Goal: Information Seeking & Learning: Learn about a topic

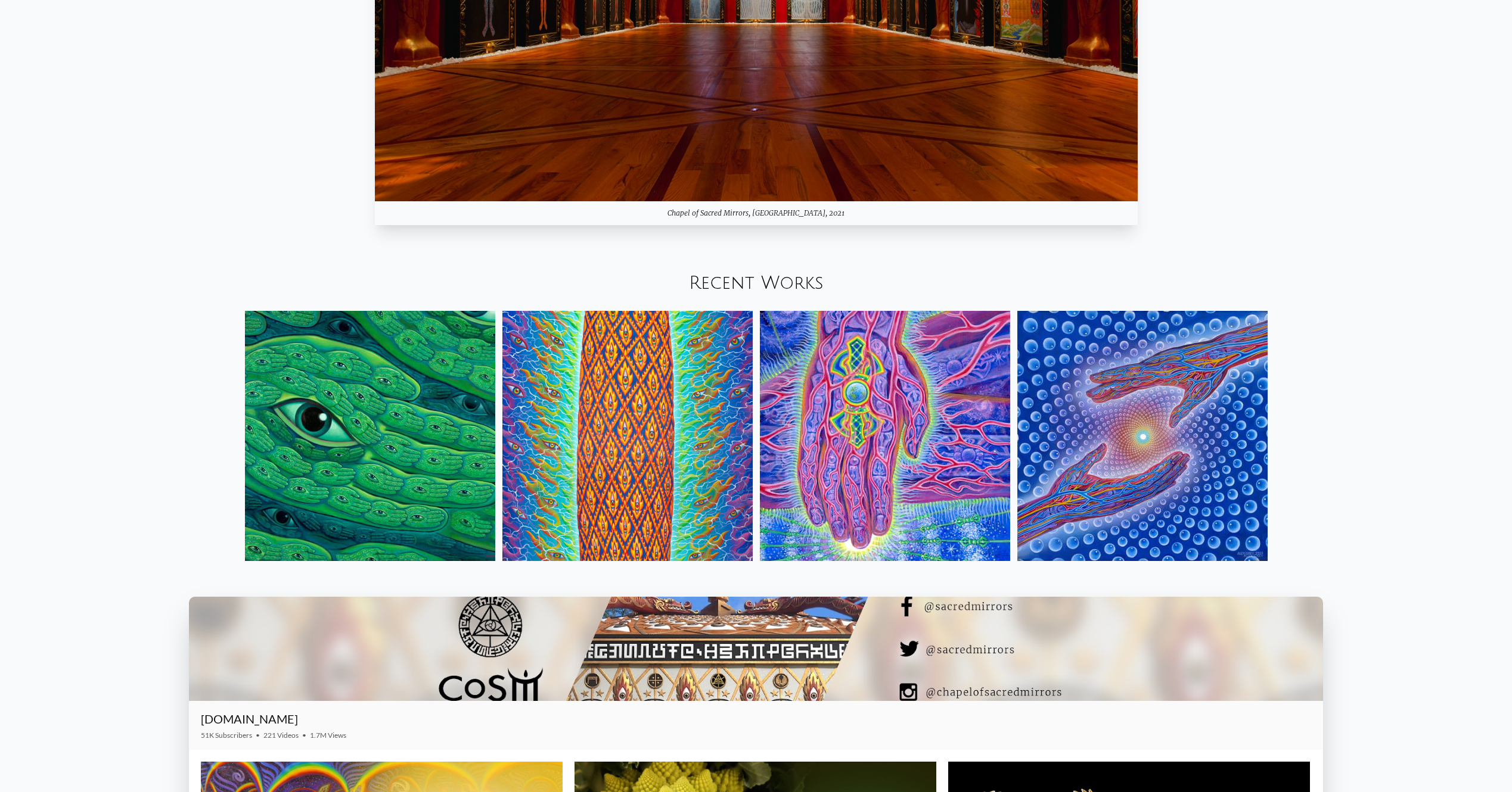
scroll to position [1839, 0]
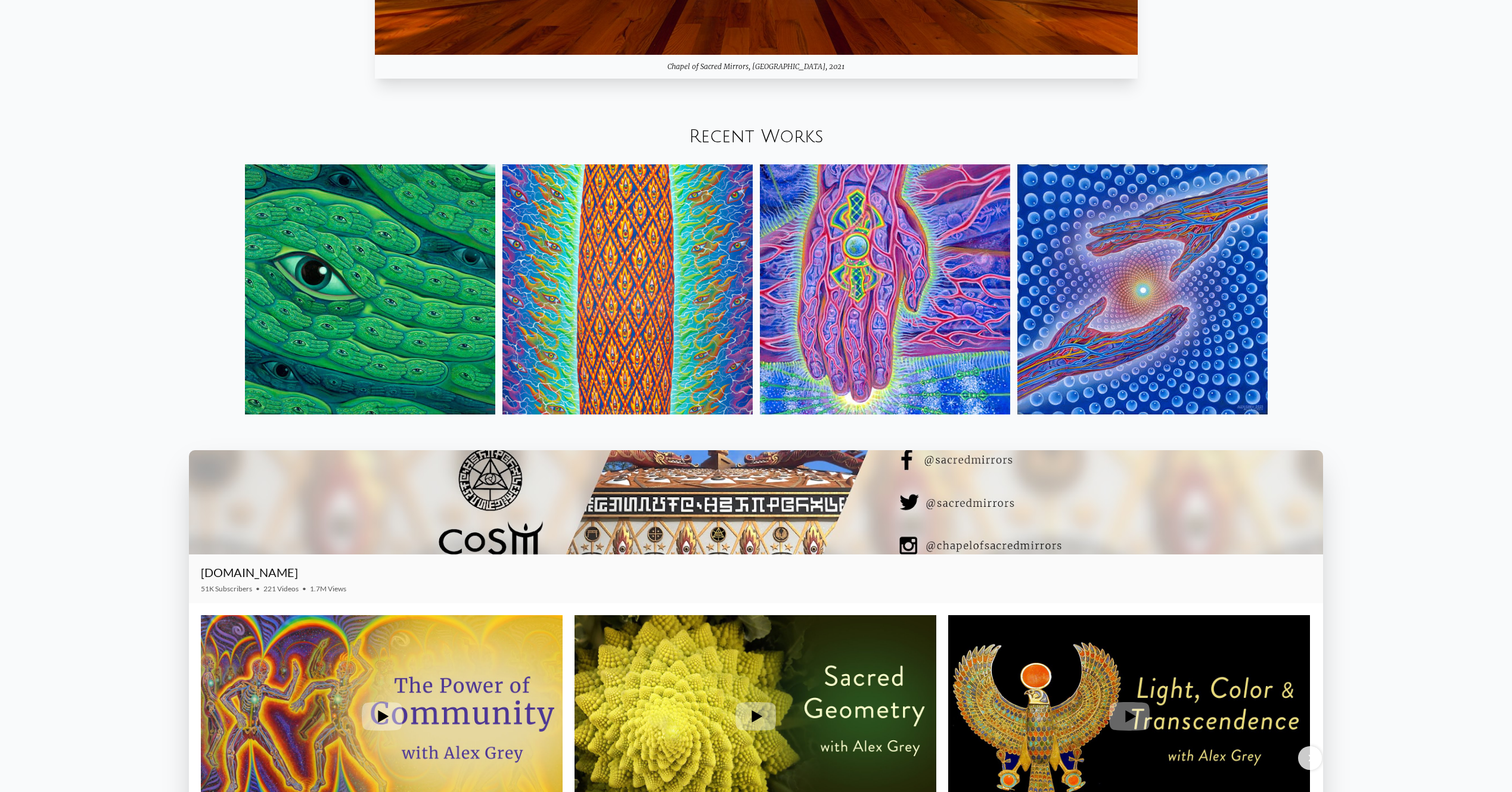
click at [1099, 301] on img at bounding box center [1142, 289] width 250 height 250
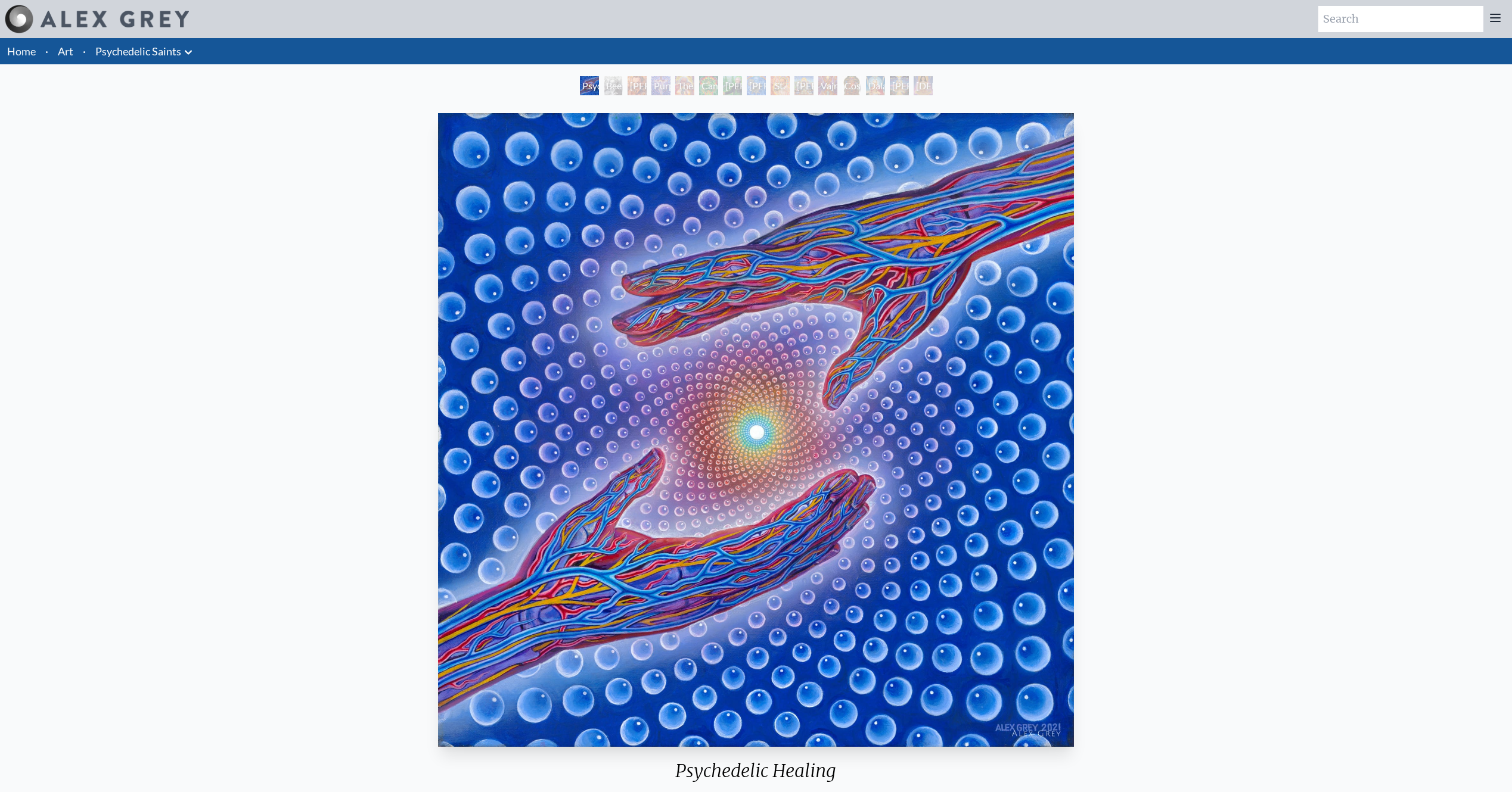
click at [608, 88] on div "Beethoven" at bounding box center [613, 86] width 19 height 19
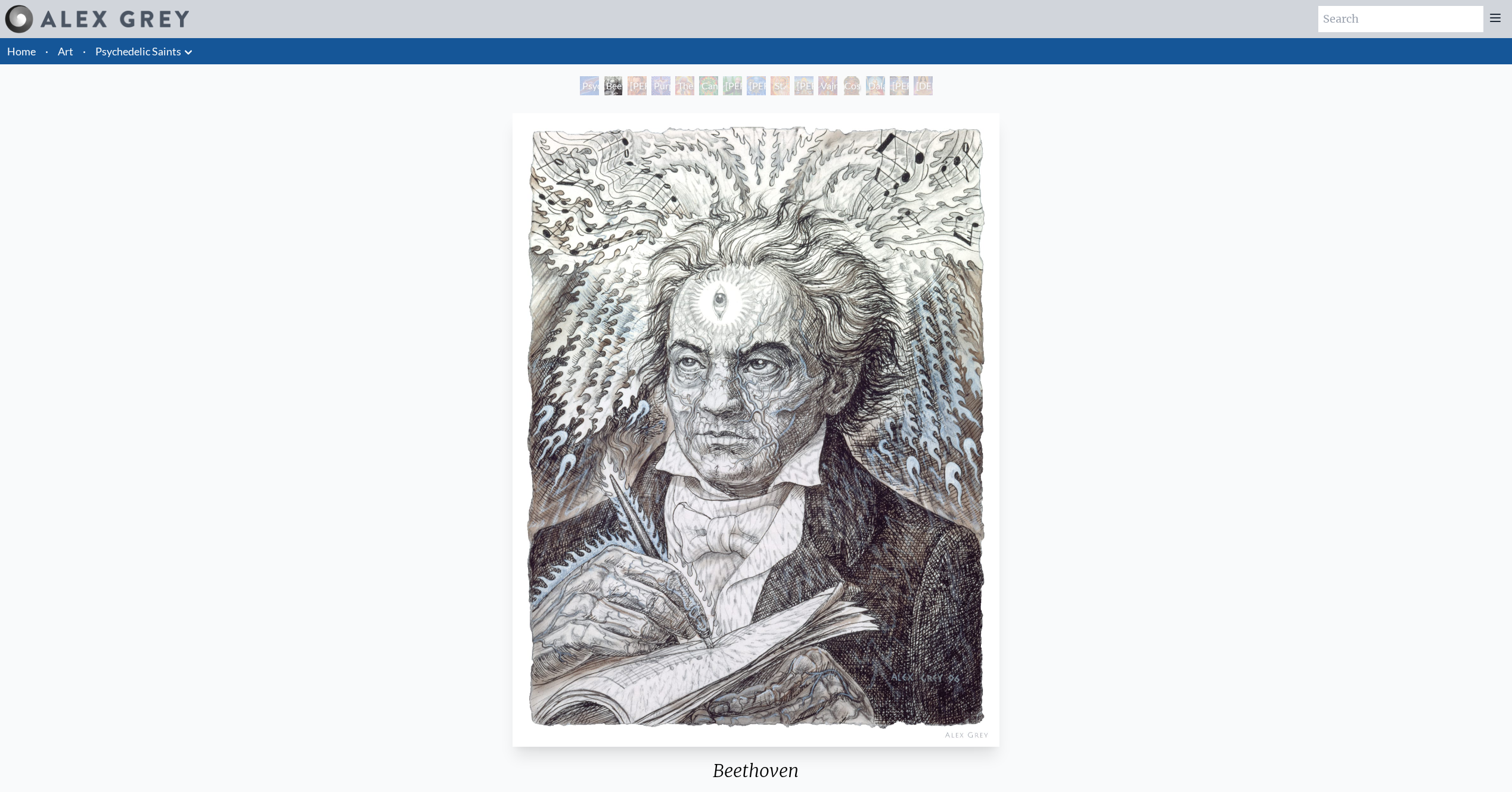
click at [651, 86] on div "Purple Jesus" at bounding box center [661, 86] width 19 height 19
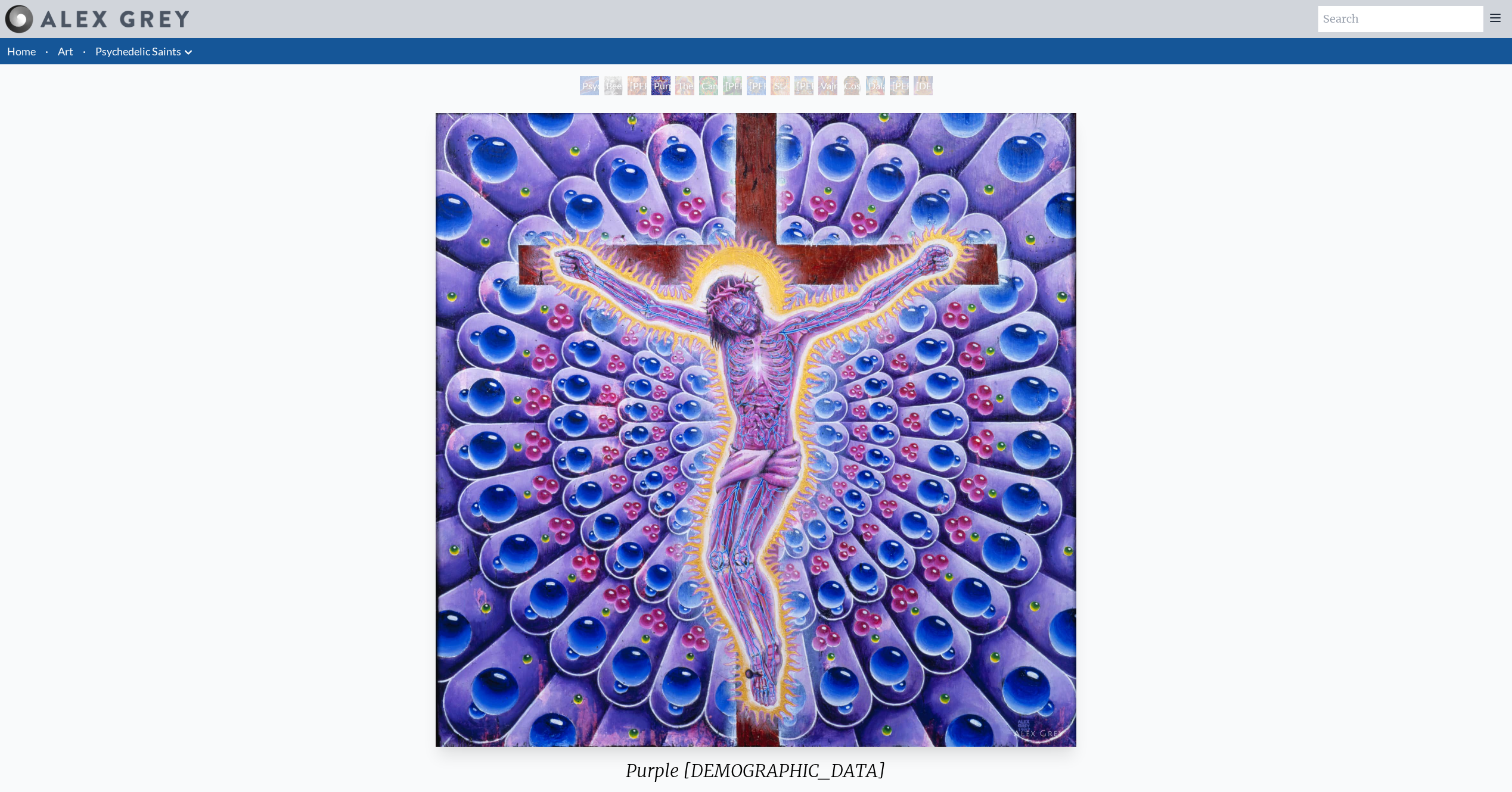
click at [678, 80] on div "The Shulgins and their Alchemical Angels" at bounding box center [685, 86] width 19 height 19
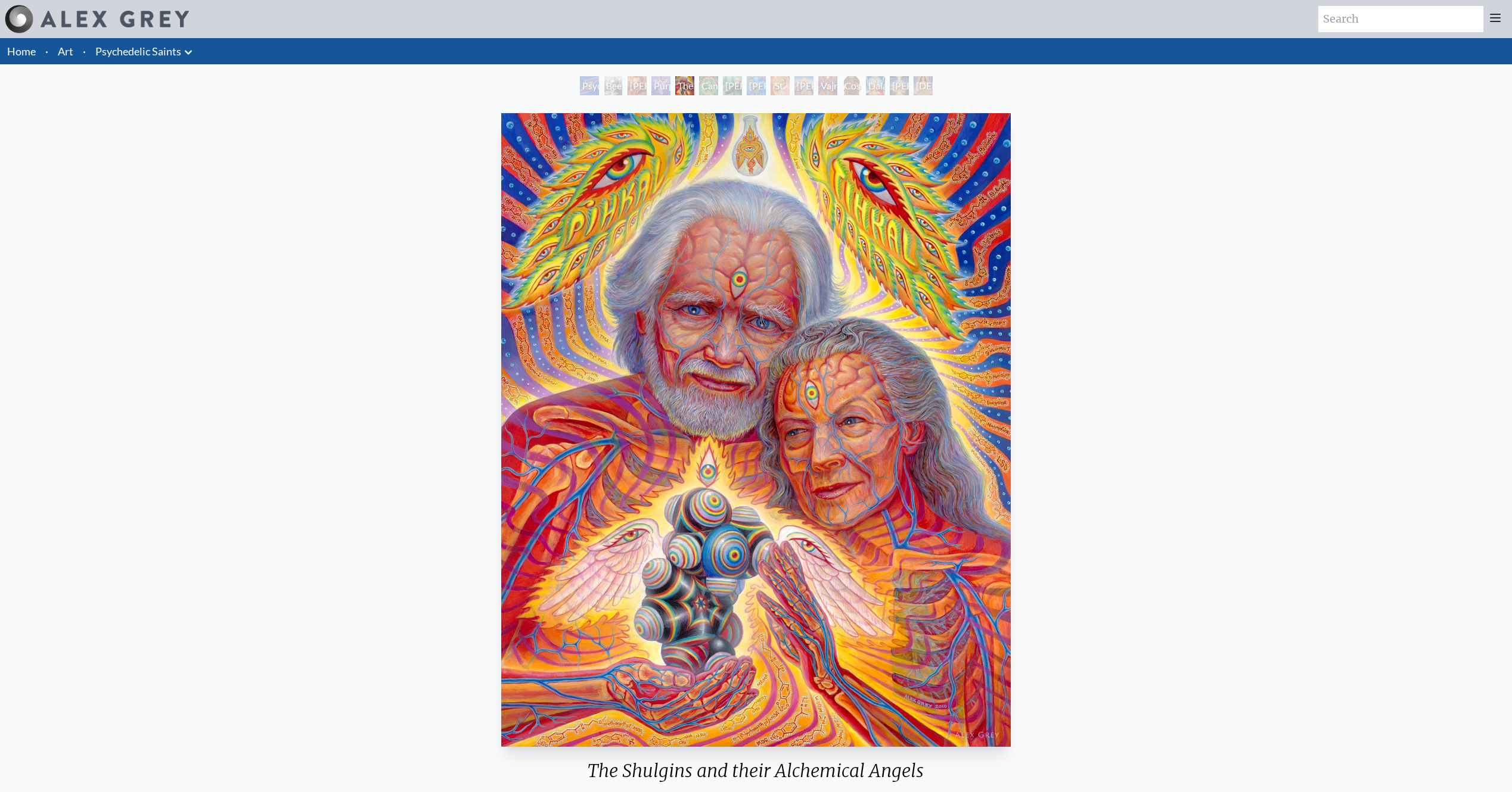
click at [781, 84] on div "St. Albert & The LSD Revelation Revolution" at bounding box center [780, 86] width 19 height 19
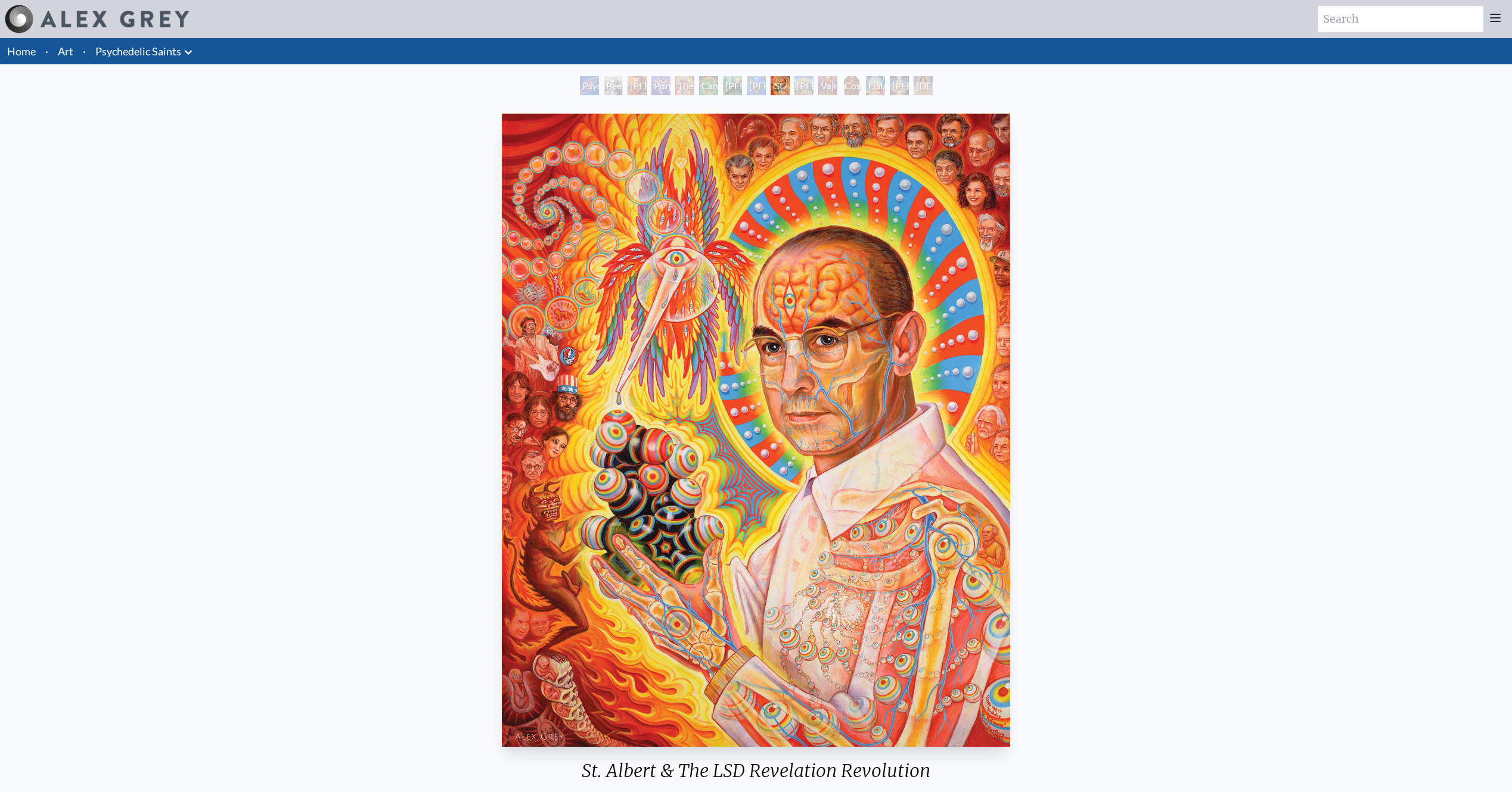
click at [879, 80] on div "Dalai Lama" at bounding box center [875, 86] width 19 height 19
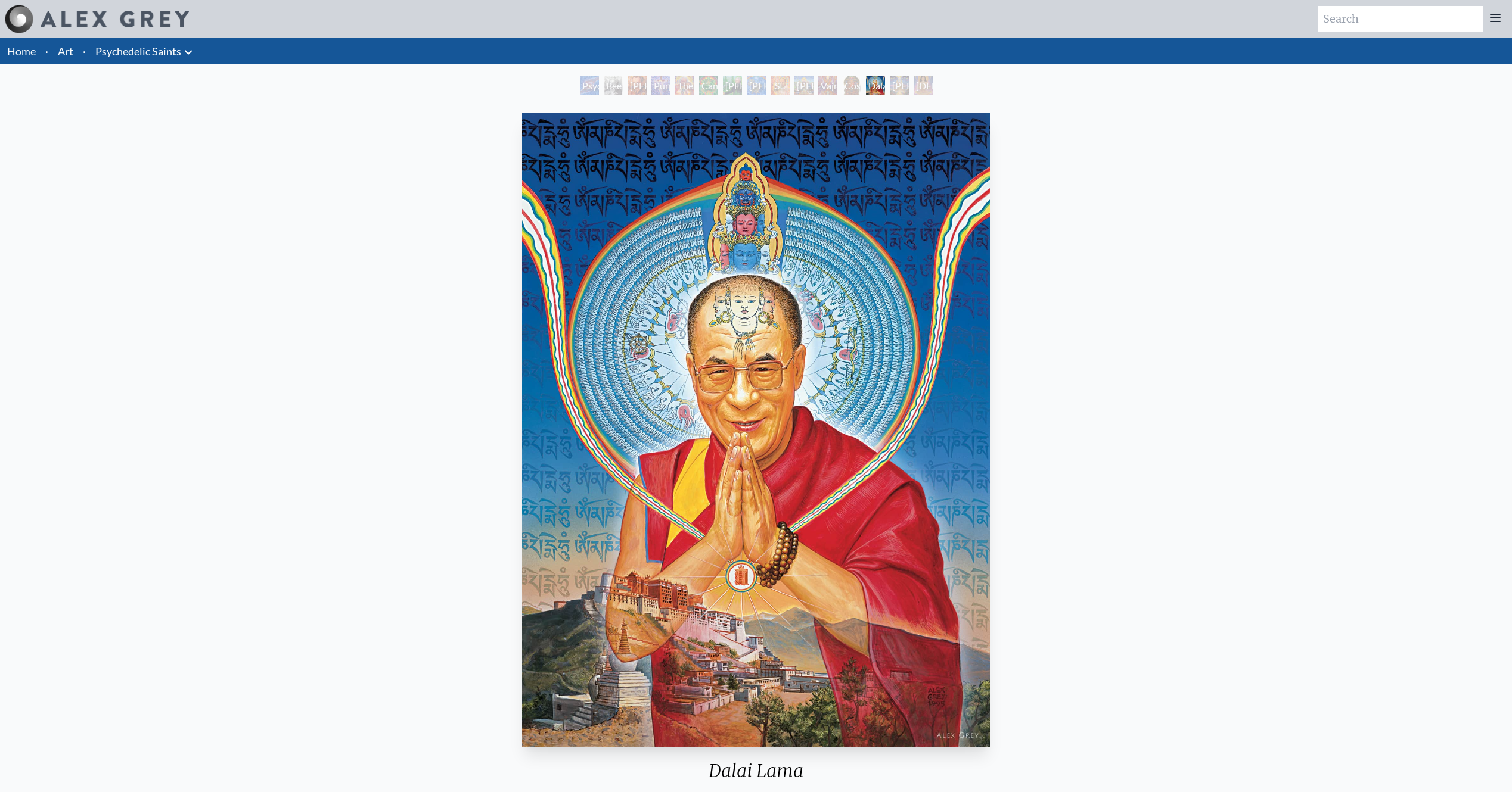
click at [914, 80] on div "Namaste" at bounding box center [923, 86] width 19 height 19
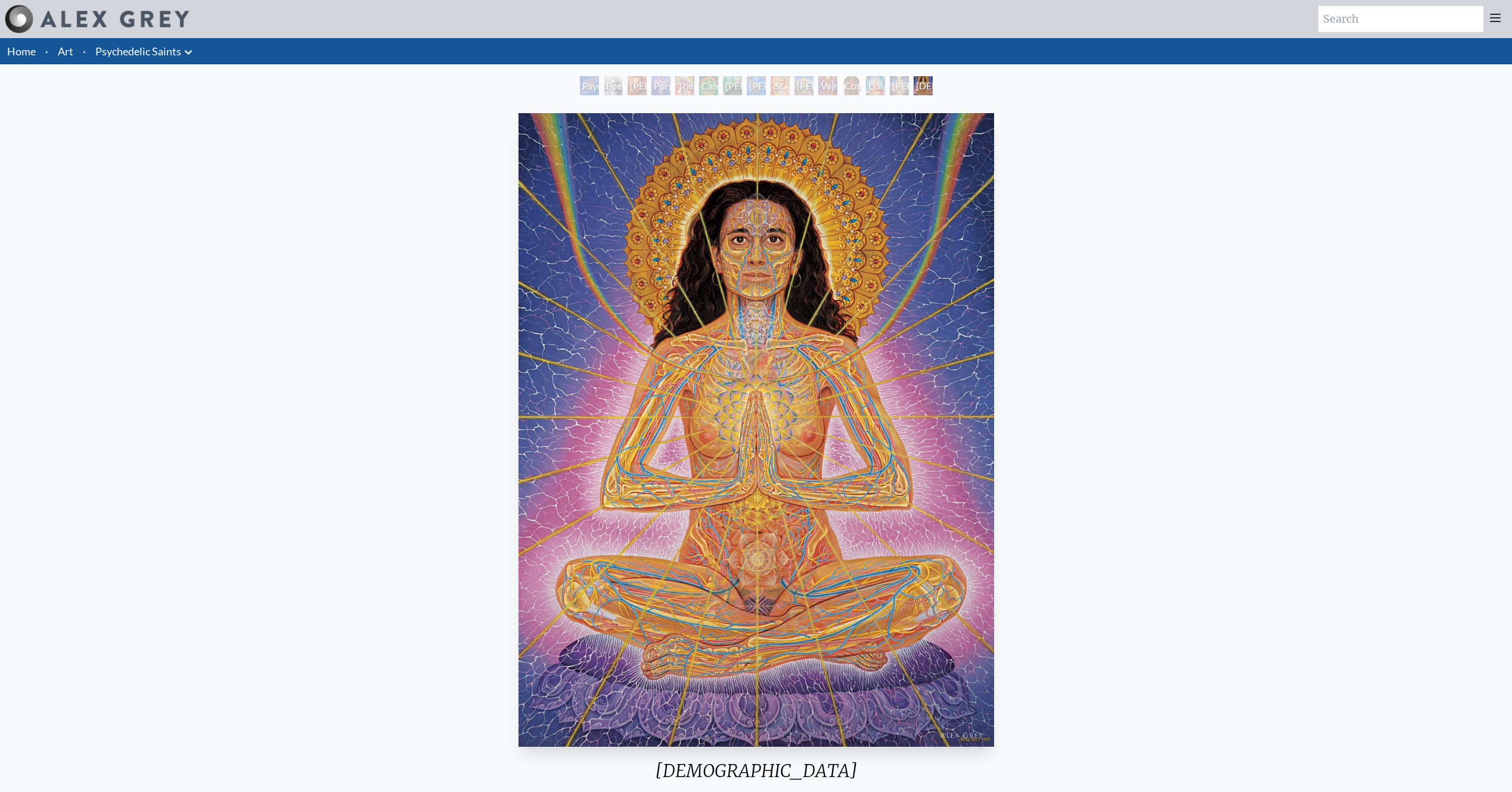
click at [776, 83] on div "St. Albert & The LSD Revelation Revolution" at bounding box center [780, 86] width 19 height 19
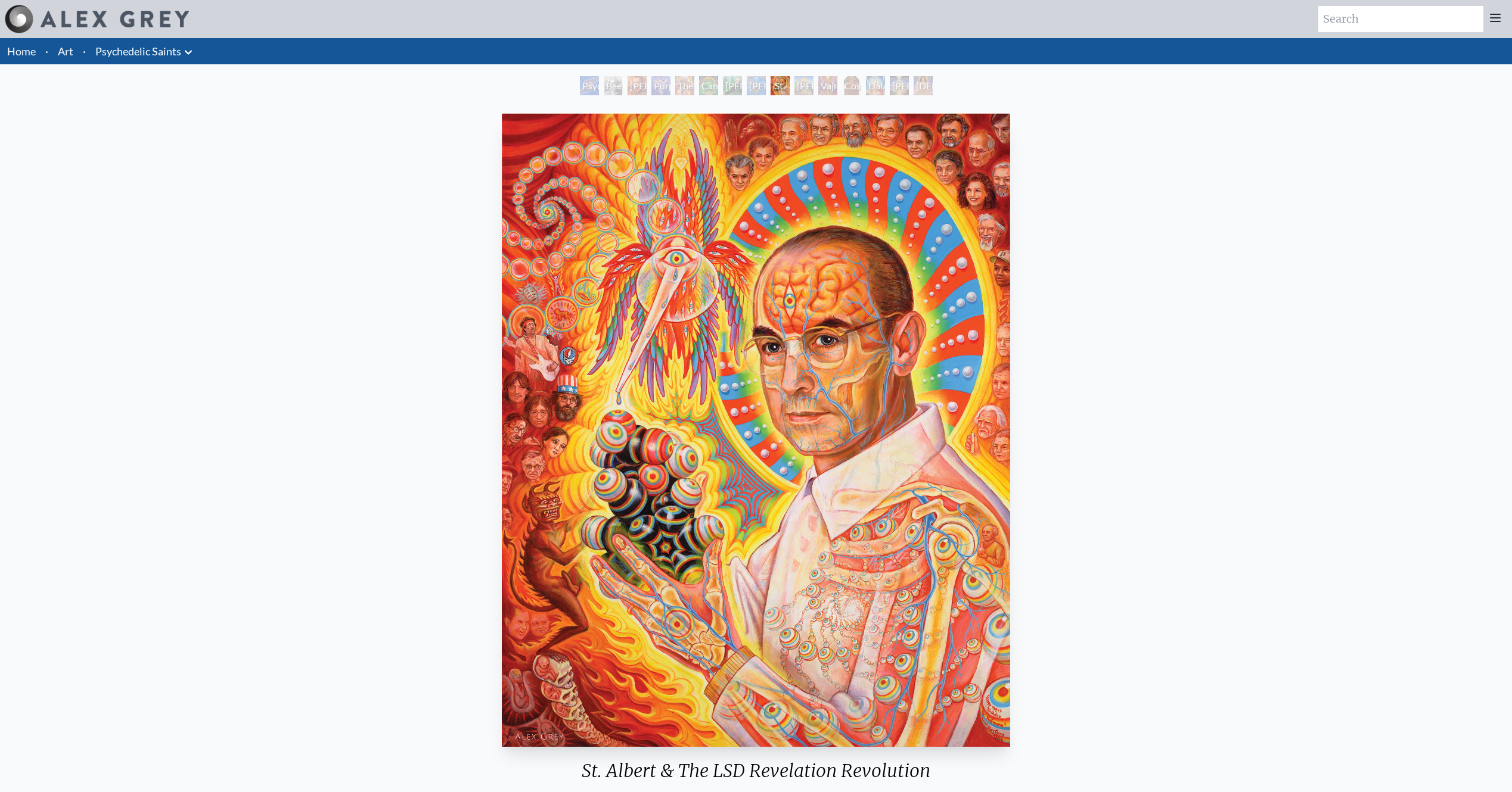
click at [770, 84] on div "St. Albert & The LSD Revelation Revolution" at bounding box center [780, 86] width 19 height 19
click at [678, 88] on div "The Shulgins and their Alchemical Angels" at bounding box center [685, 86] width 19 height 19
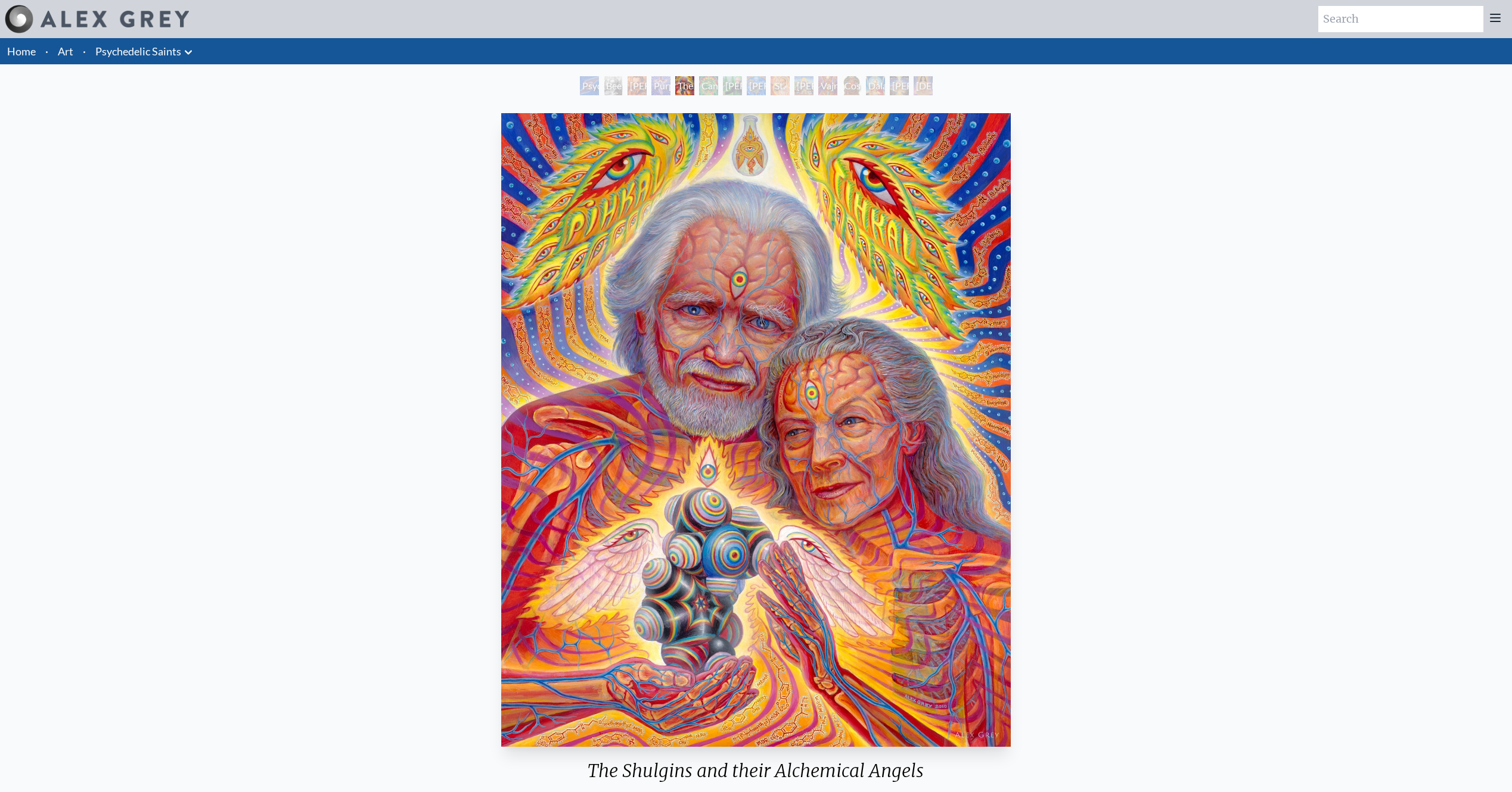
click at [924, 80] on div "Namaste" at bounding box center [923, 86] width 19 height 19
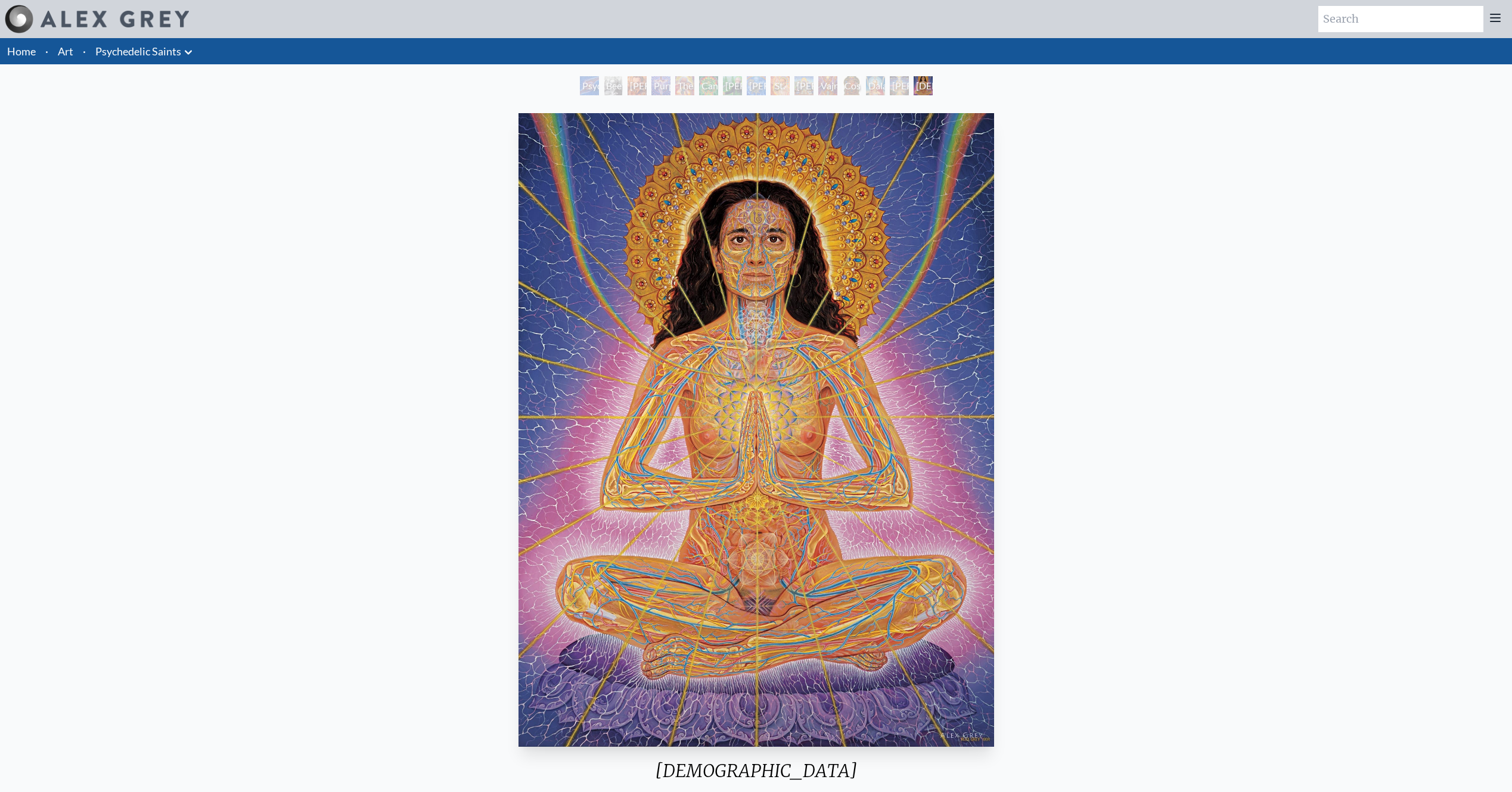
click at [580, 88] on div "Psychedelic Healing" at bounding box center [589, 86] width 19 height 19
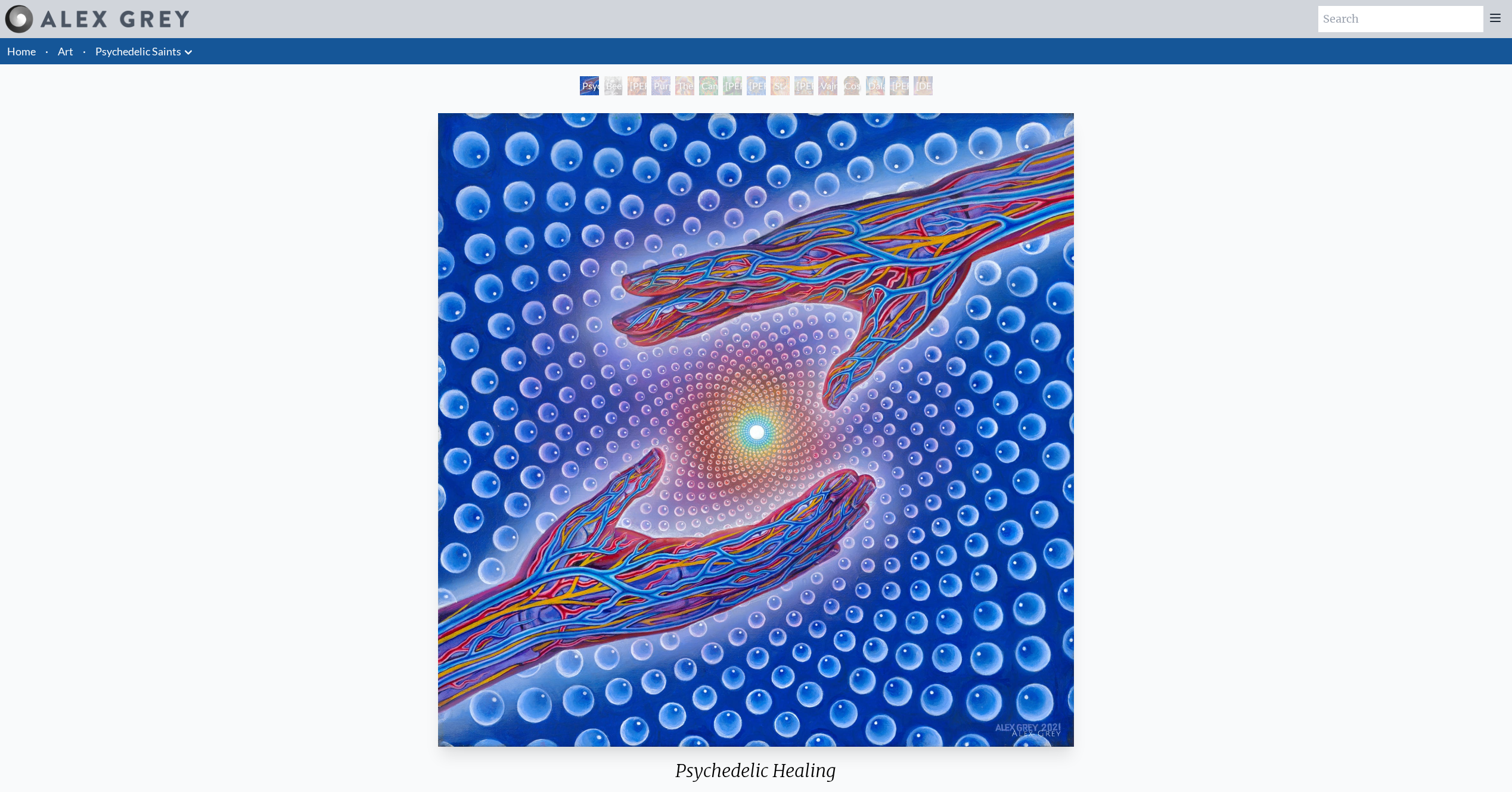
click at [637, 84] on div "Stanislav Grof M.D., Cartographer of Consciousness" at bounding box center [637, 86] width 19 height 19
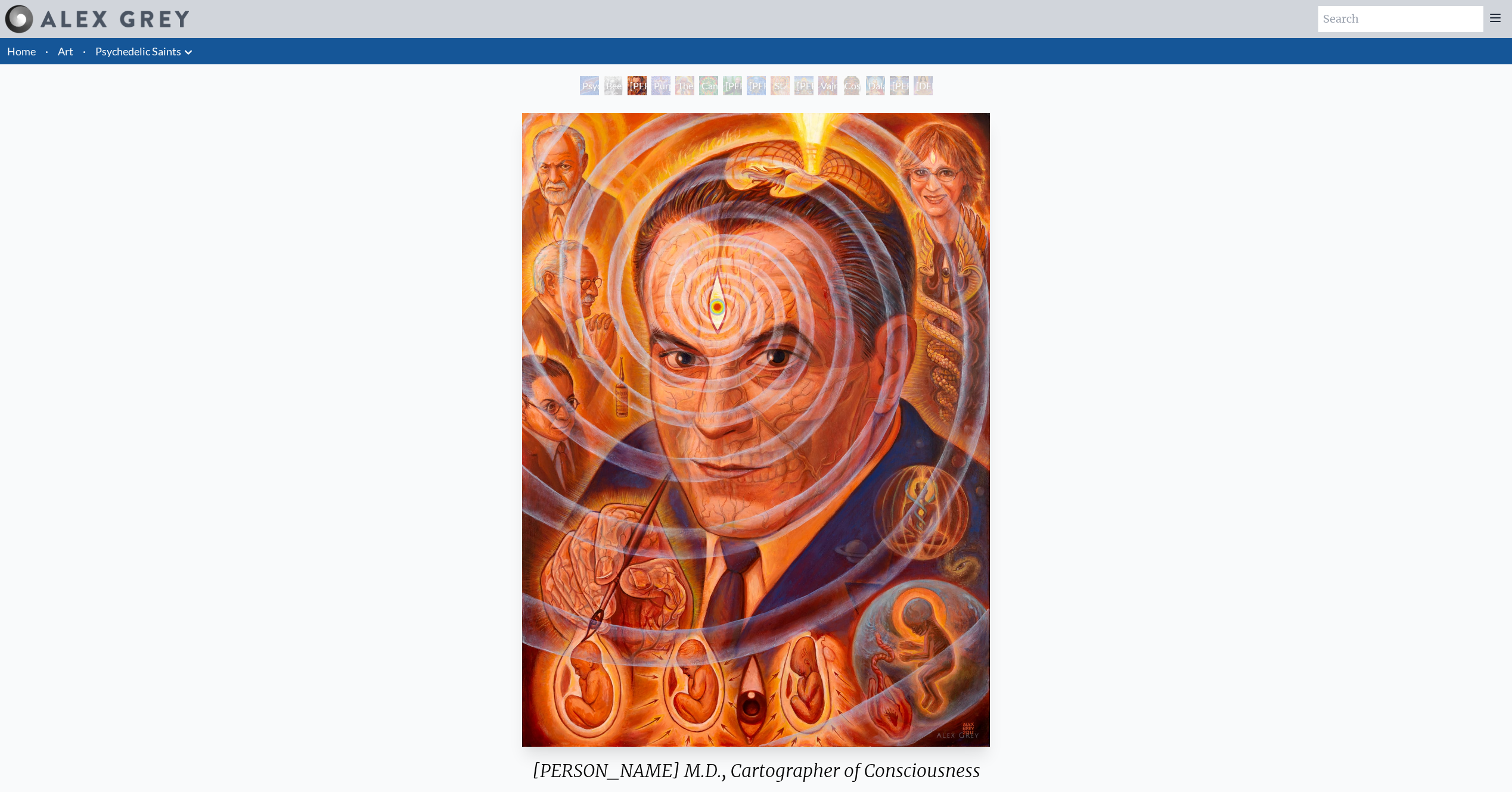
click at [753, 83] on div "Albert Hofmann & the New Eleusis" at bounding box center [756, 86] width 19 height 19
